Goal: Check status: Check status

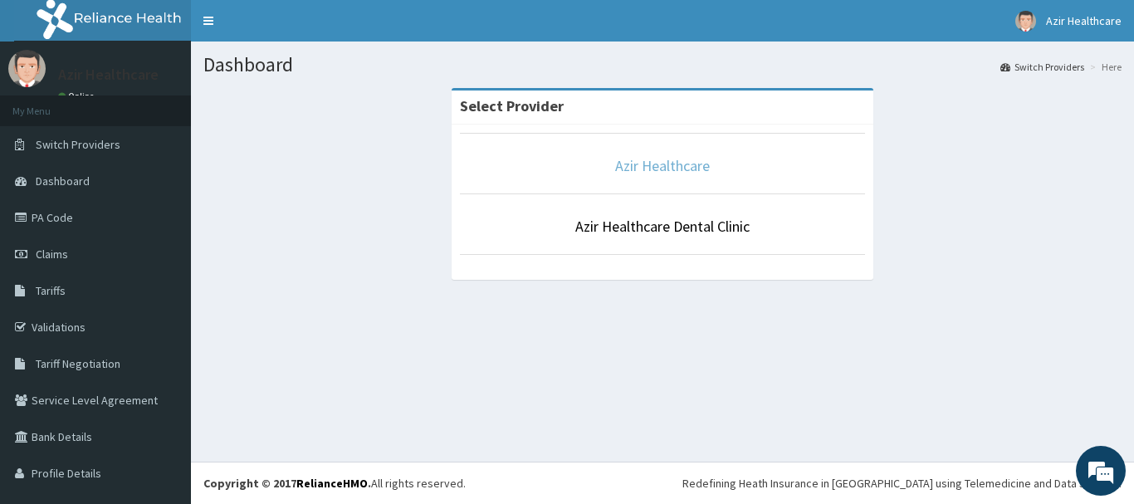
click at [656, 163] on link "Azir Healthcare" at bounding box center [662, 165] width 95 height 19
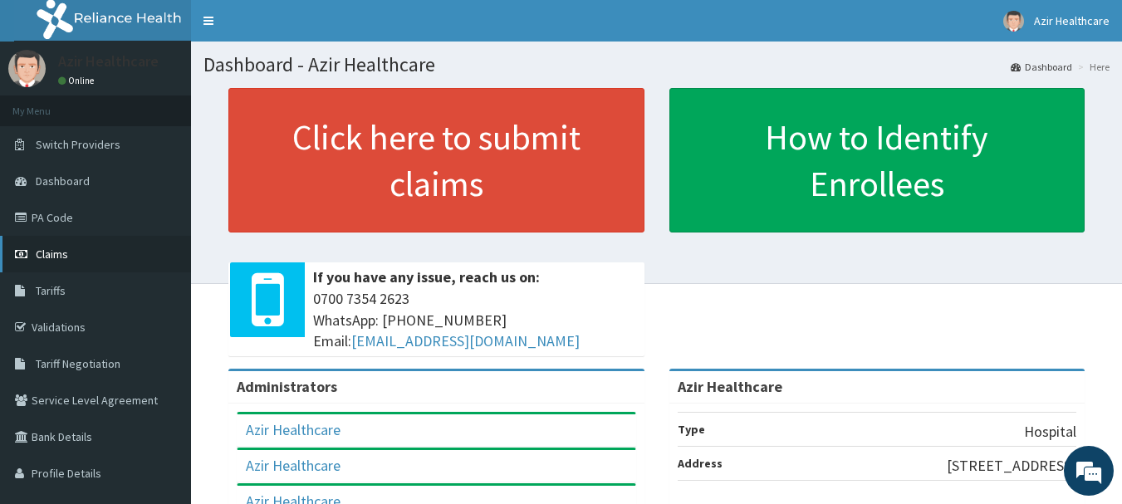
click at [35, 257] on link "Claims" at bounding box center [95, 254] width 191 height 37
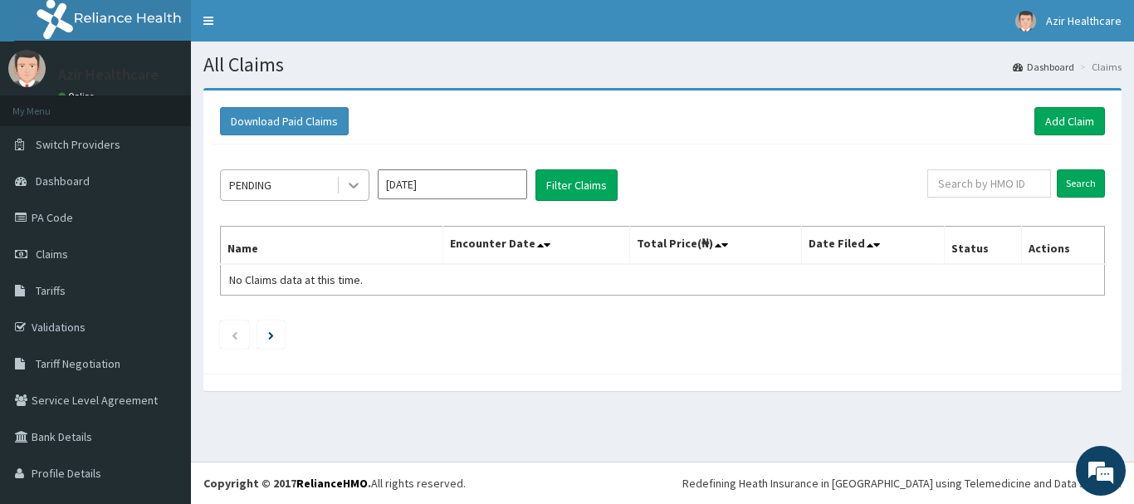
click at [356, 184] on icon at bounding box center [353, 185] width 17 height 17
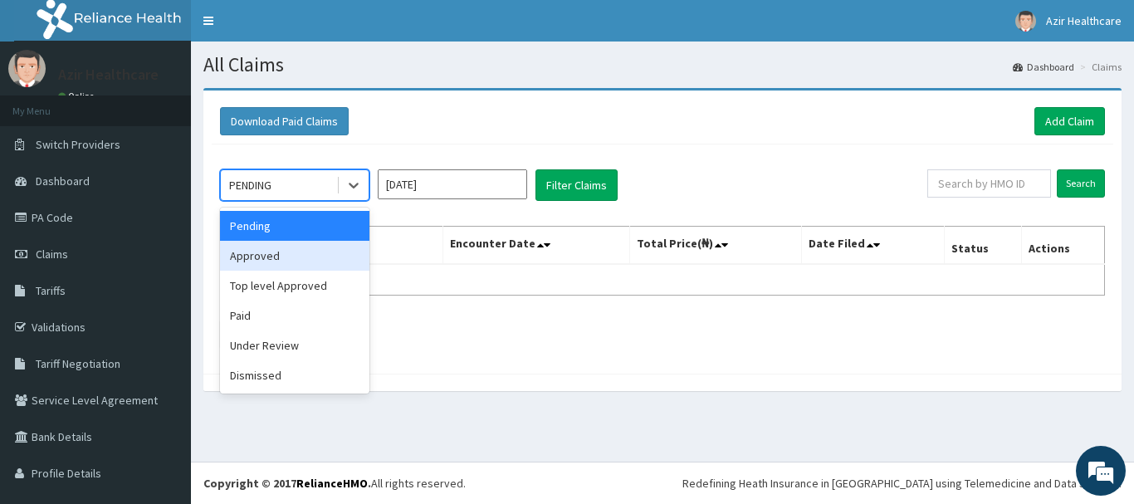
click at [322, 263] on div "Approved" at bounding box center [294, 256] width 149 height 30
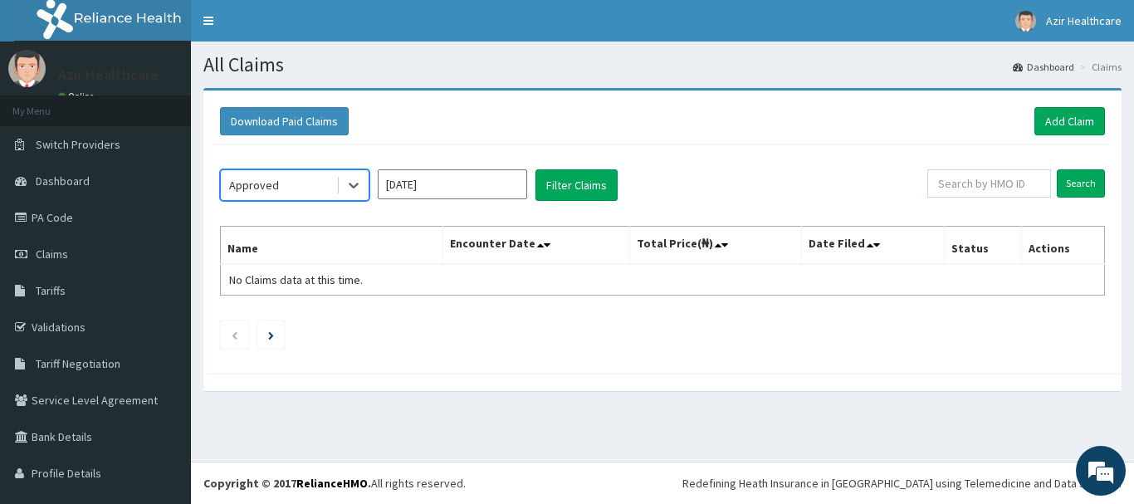
click at [411, 187] on input "[DATE]" at bounding box center [452, 184] width 149 height 30
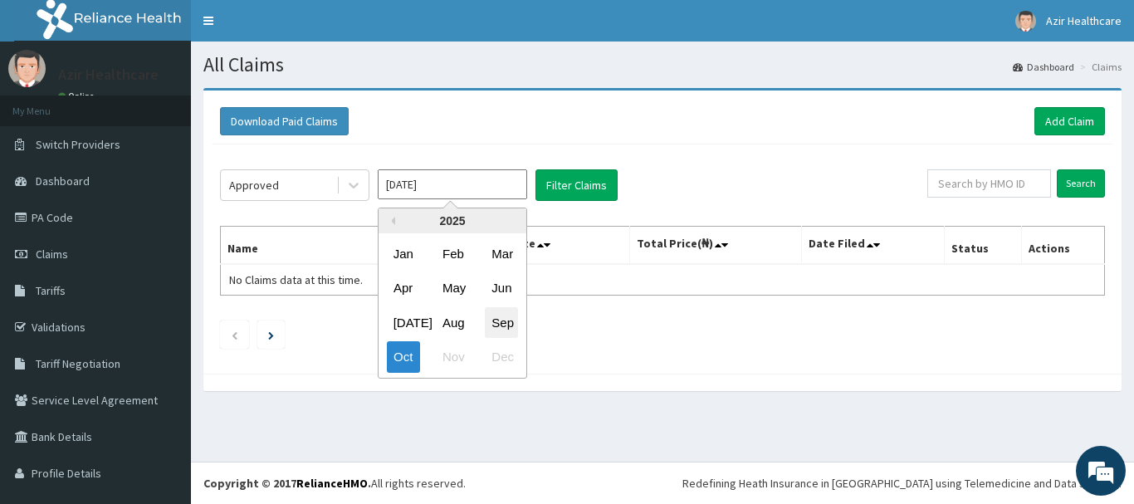
click at [502, 318] on div "Sep" at bounding box center [501, 322] width 33 height 31
type input "[DATE]"
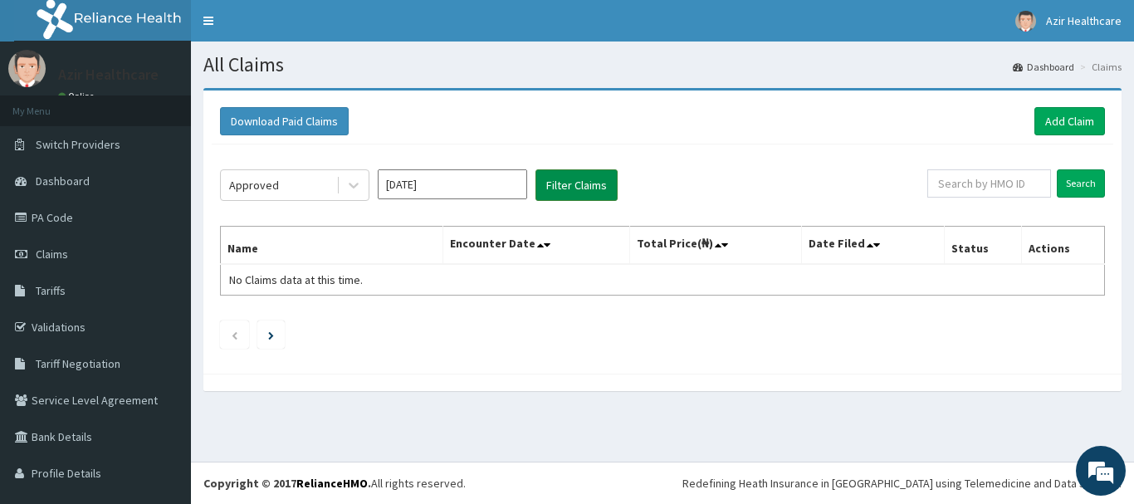
click at [559, 180] on button "Filter Claims" at bounding box center [577, 185] width 82 height 32
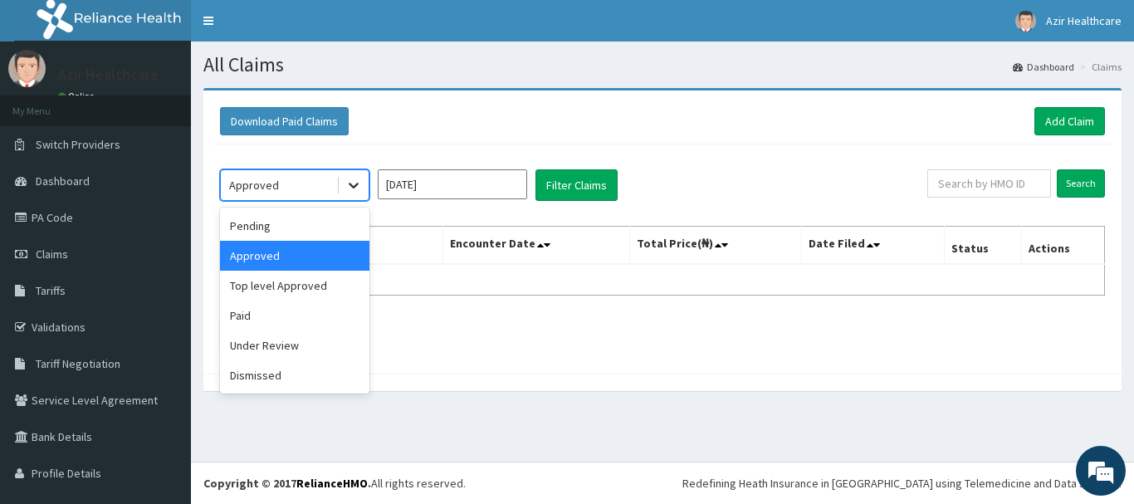
click at [350, 184] on icon at bounding box center [354, 187] width 10 height 6
click at [261, 318] on div "Paid" at bounding box center [294, 316] width 149 height 30
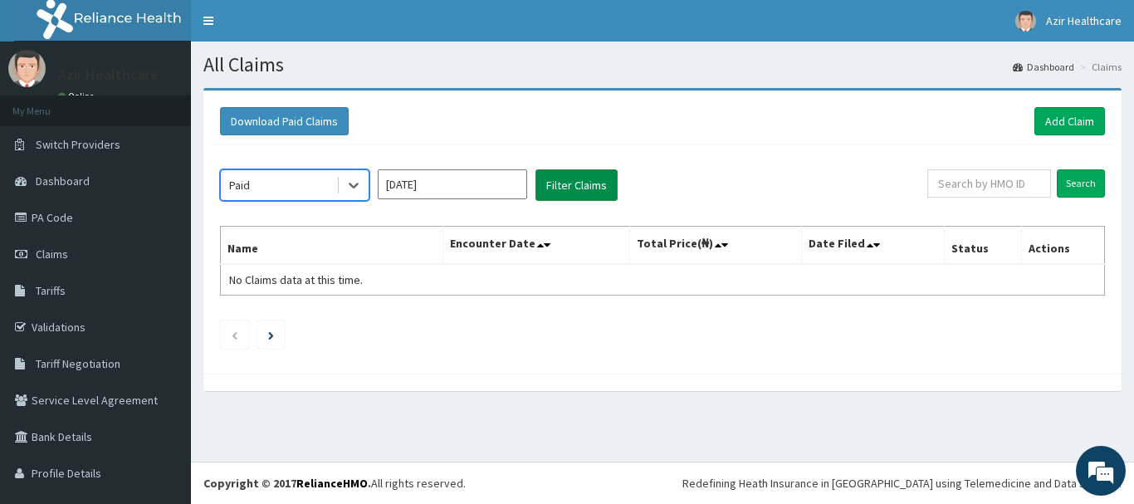
click at [570, 193] on button "Filter Claims" at bounding box center [577, 185] width 82 height 32
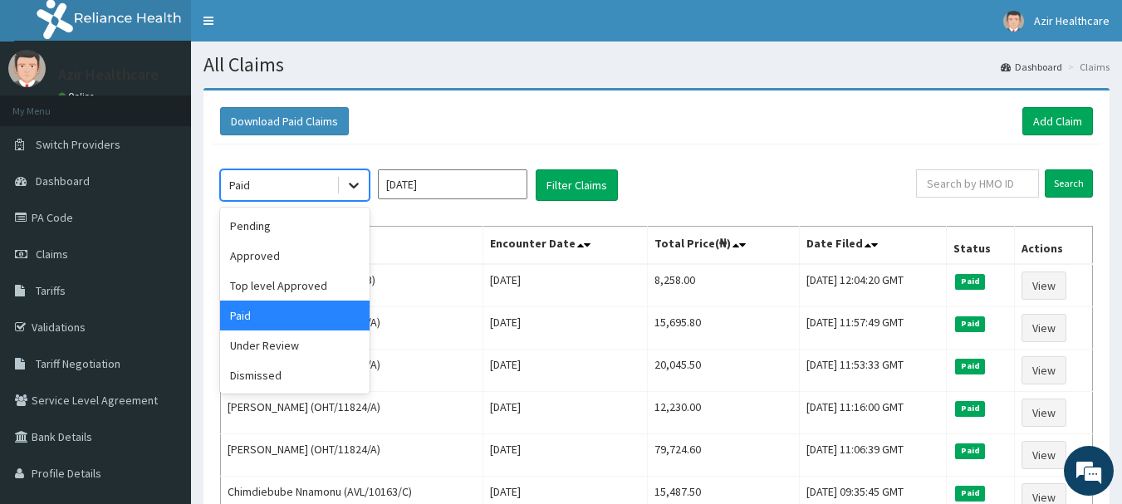
click at [356, 179] on icon at bounding box center [353, 185] width 17 height 17
click at [286, 353] on div "Under Review" at bounding box center [294, 346] width 149 height 30
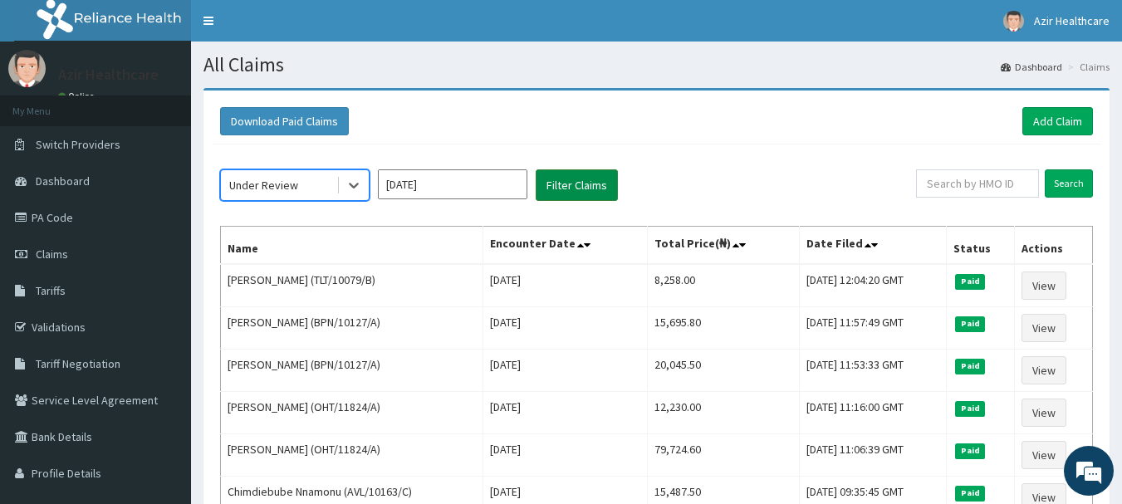
click at [573, 189] on button "Filter Claims" at bounding box center [577, 185] width 82 height 32
